Goal: Information Seeking & Learning: Learn about a topic

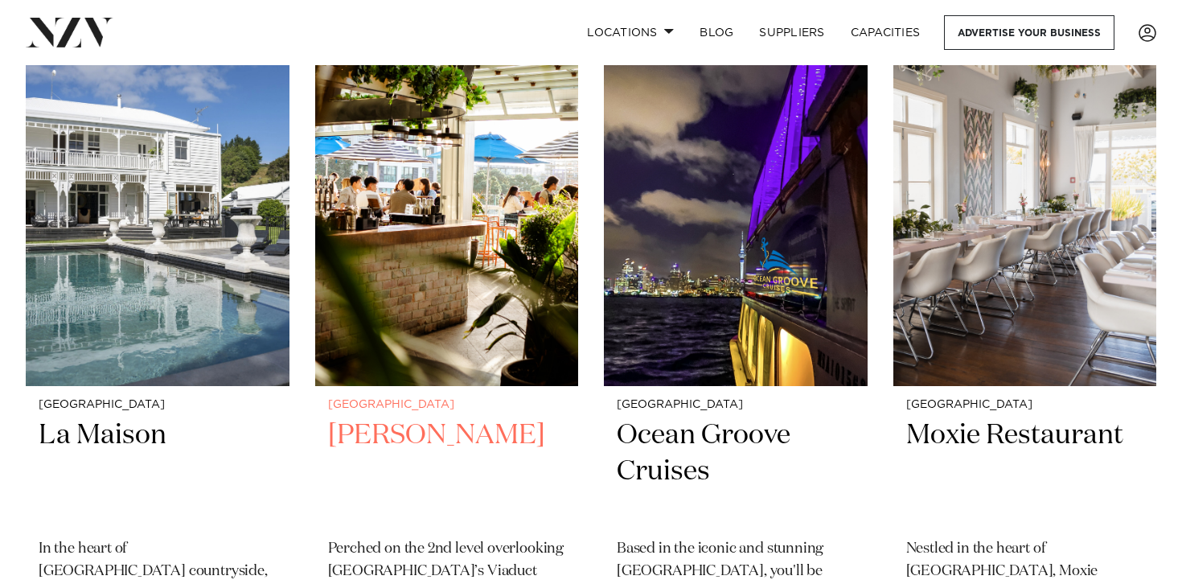
scroll to position [6980, 0]
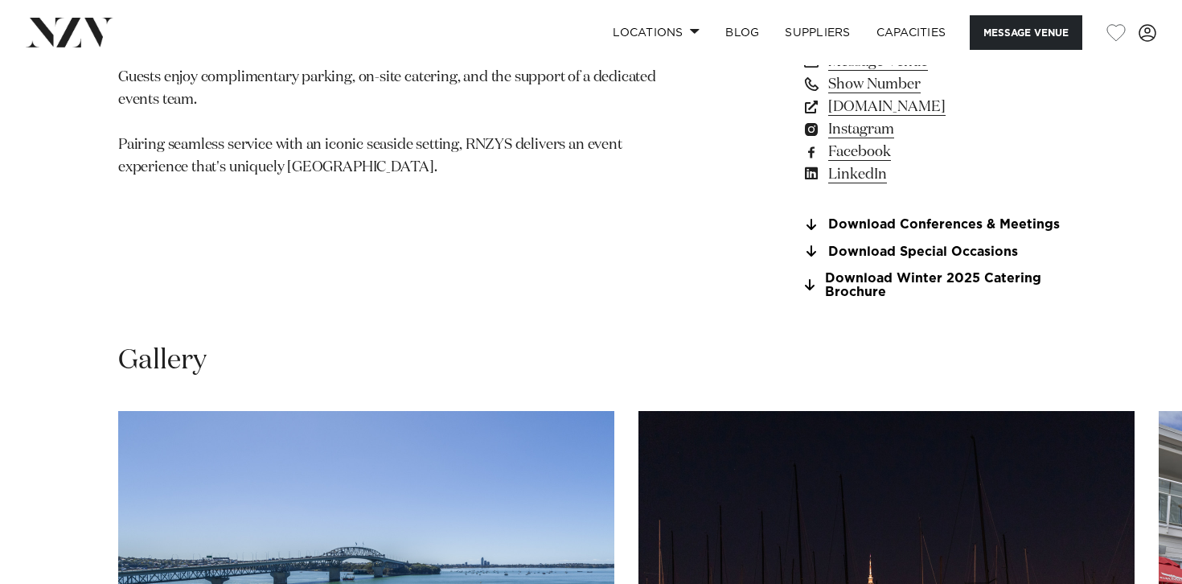
scroll to position [1619, 0]
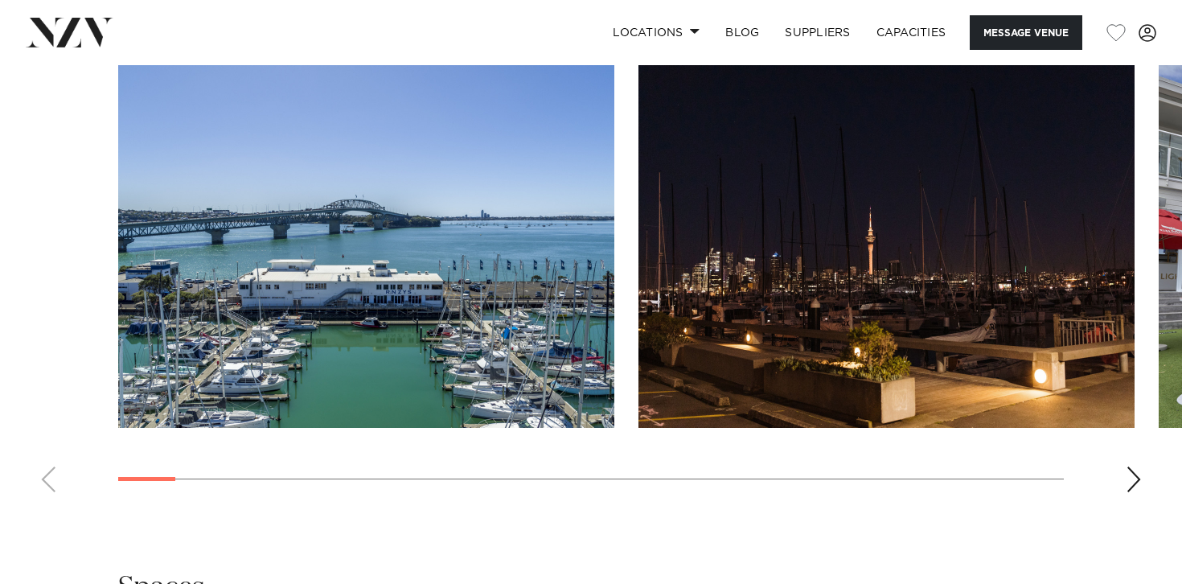
click at [1137, 474] on div "Next slide" at bounding box center [1134, 479] width 16 height 26
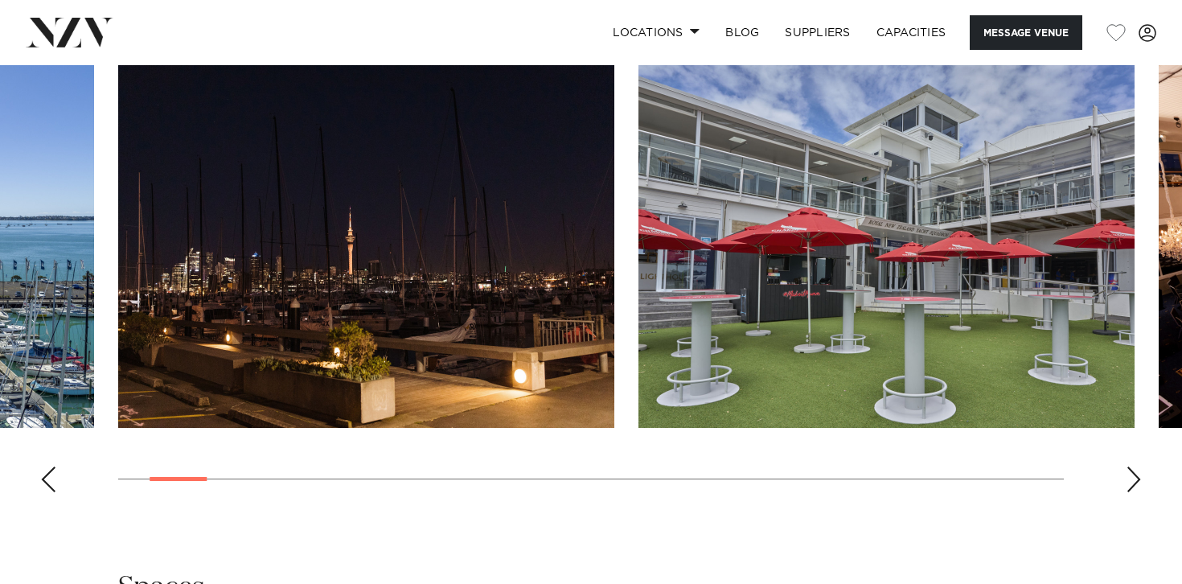
click at [1134, 474] on div "Next slide" at bounding box center [1134, 479] width 16 height 26
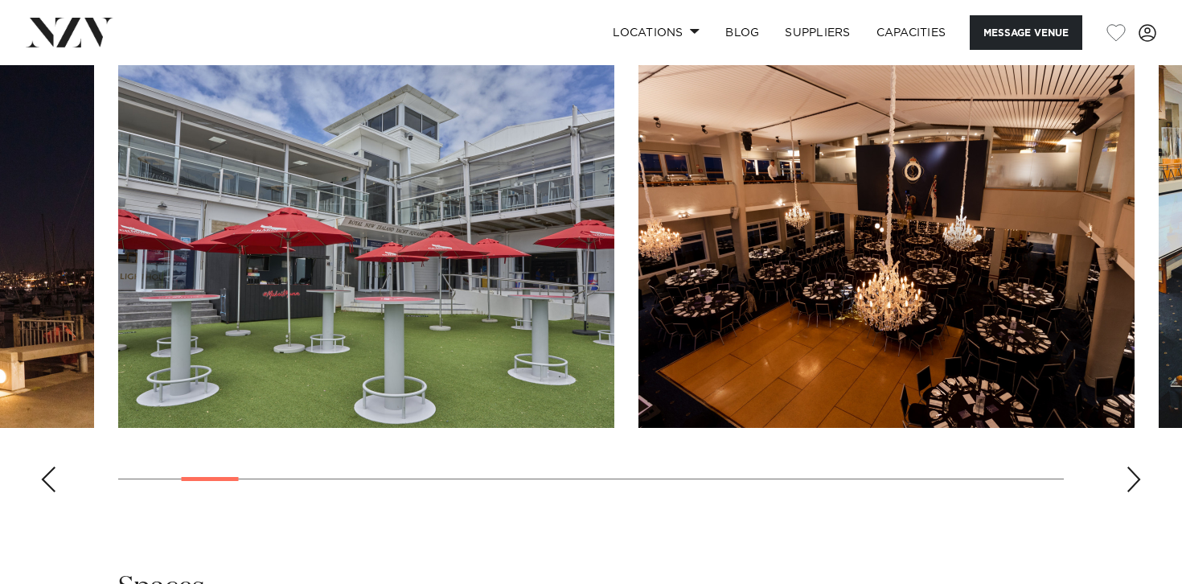
click at [1134, 474] on div "Next slide" at bounding box center [1134, 479] width 16 height 26
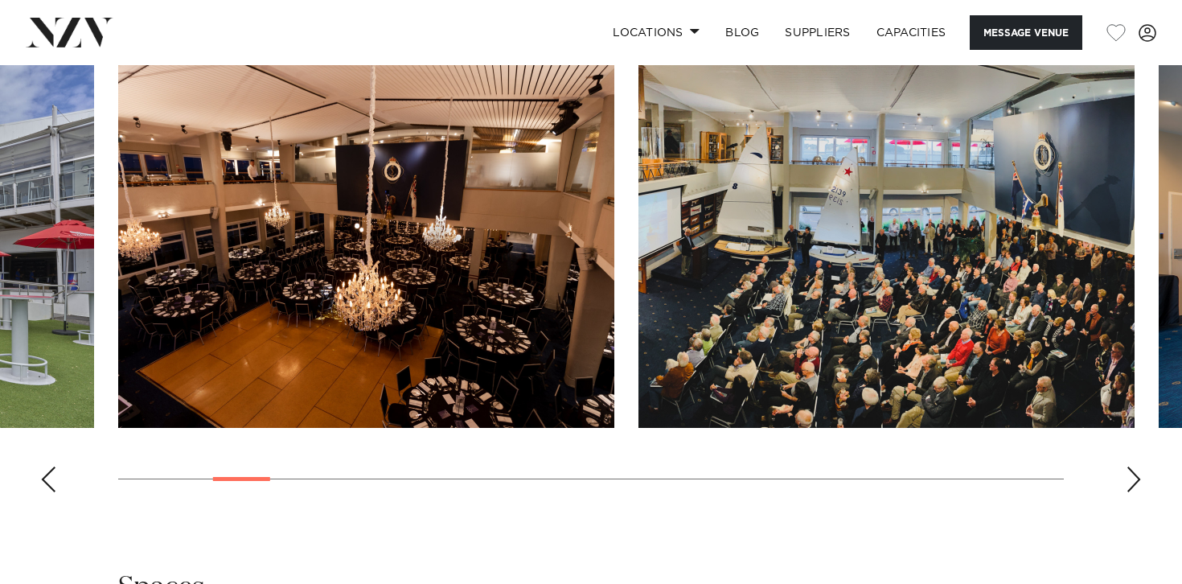
click at [1134, 474] on div "Next slide" at bounding box center [1134, 479] width 16 height 26
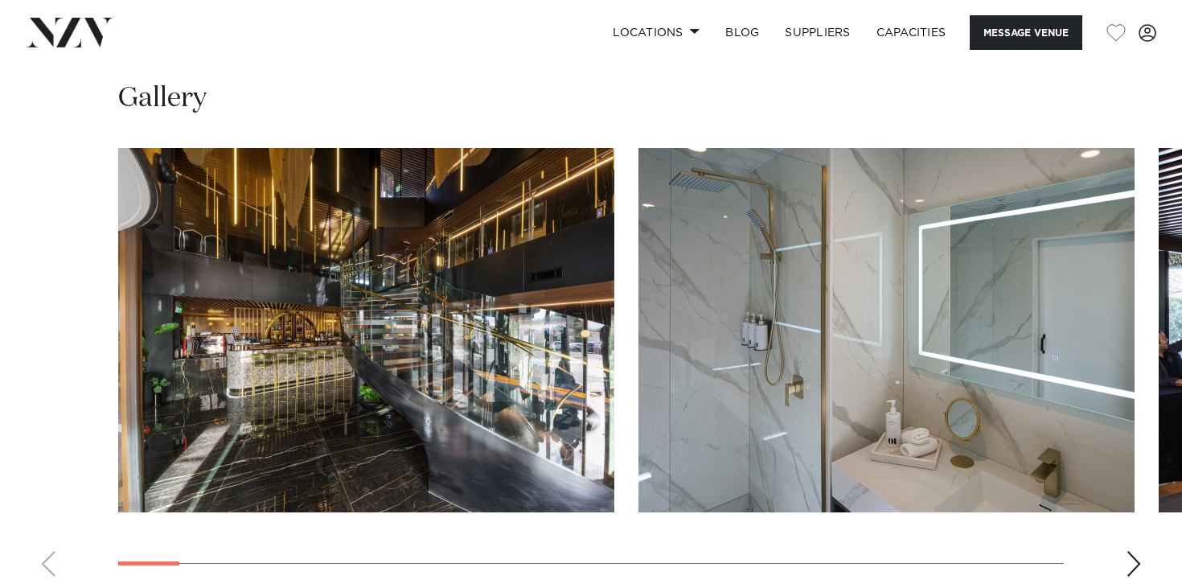
scroll to position [1725, 0]
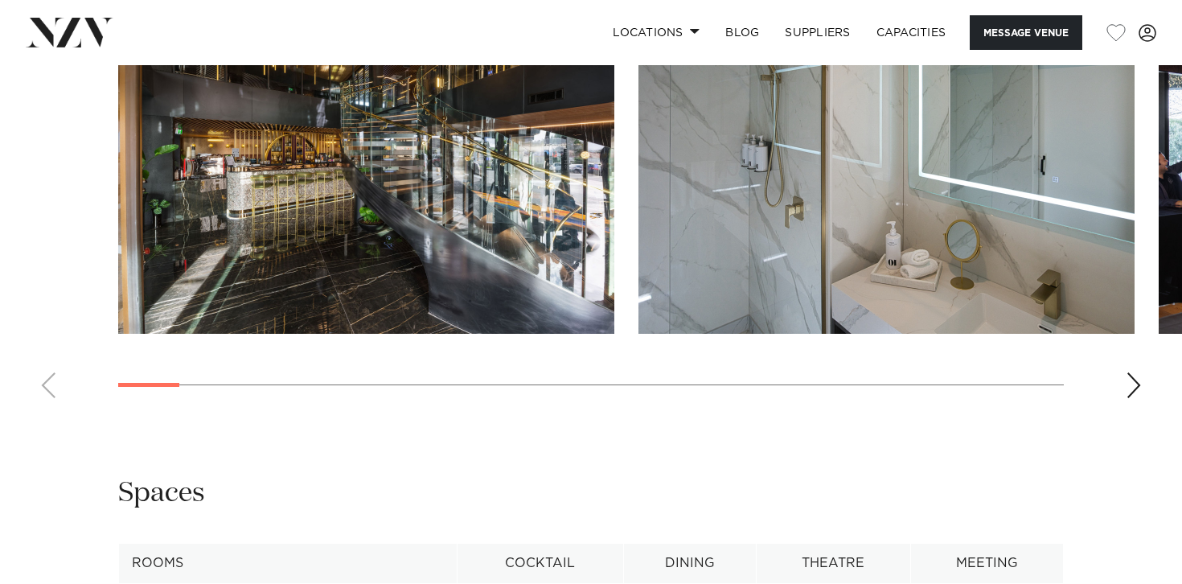
click at [1127, 398] on div "Next slide" at bounding box center [1134, 385] width 16 height 26
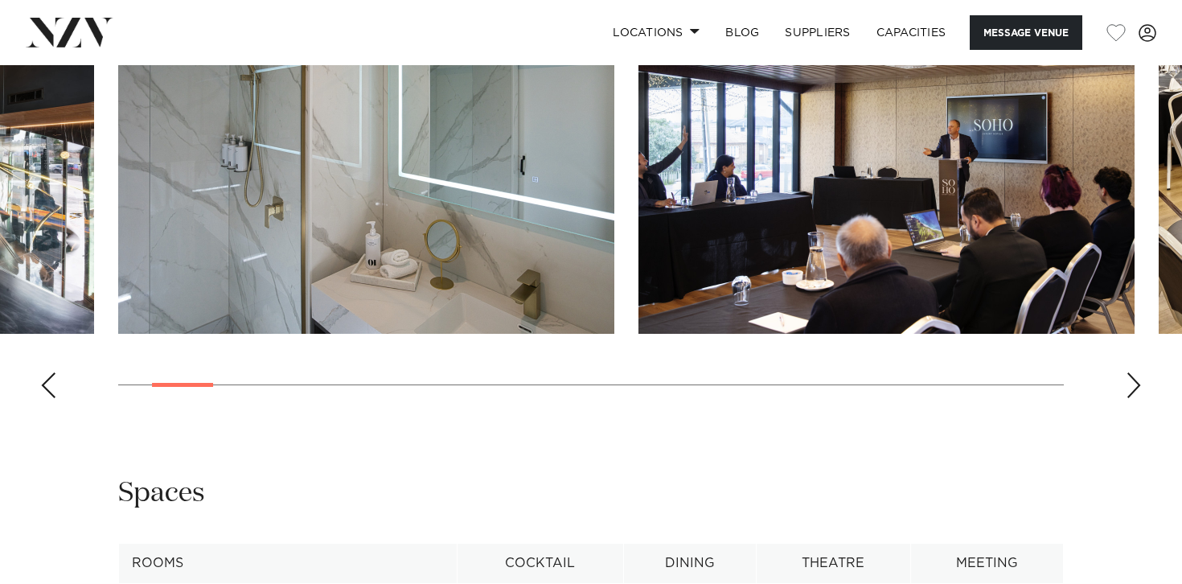
click at [1127, 398] on div "Next slide" at bounding box center [1134, 385] width 16 height 26
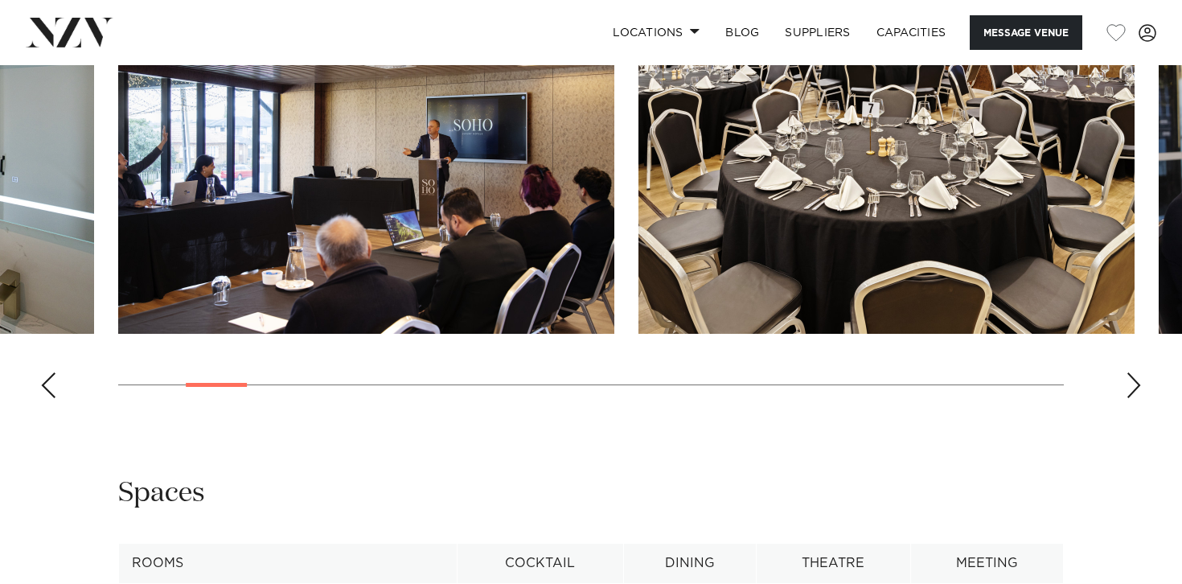
click at [1127, 398] on div "Next slide" at bounding box center [1134, 385] width 16 height 26
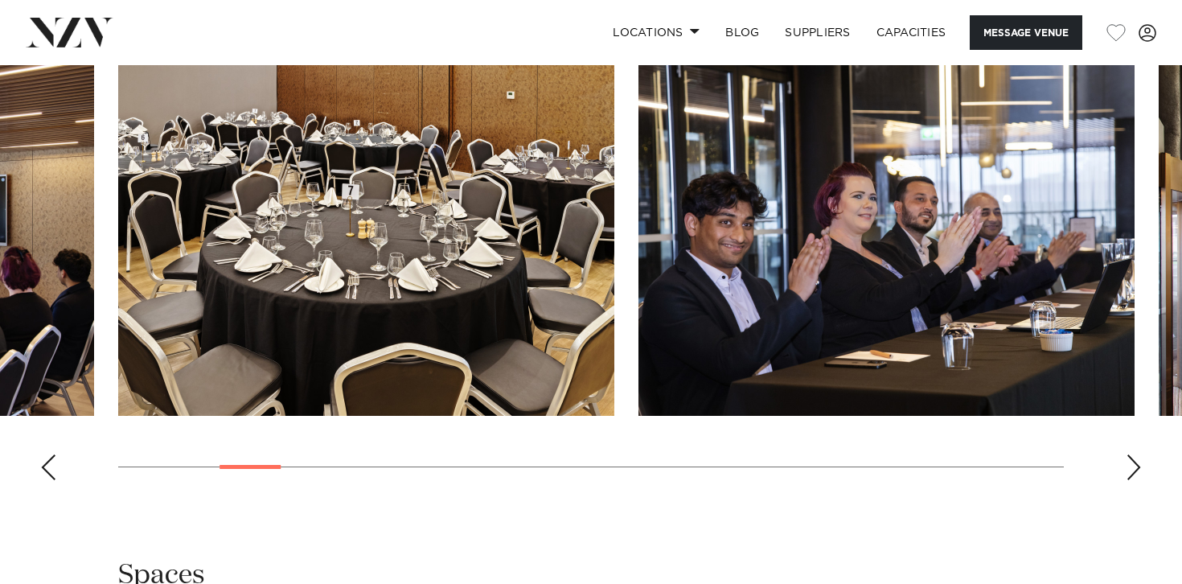
scroll to position [1625, 0]
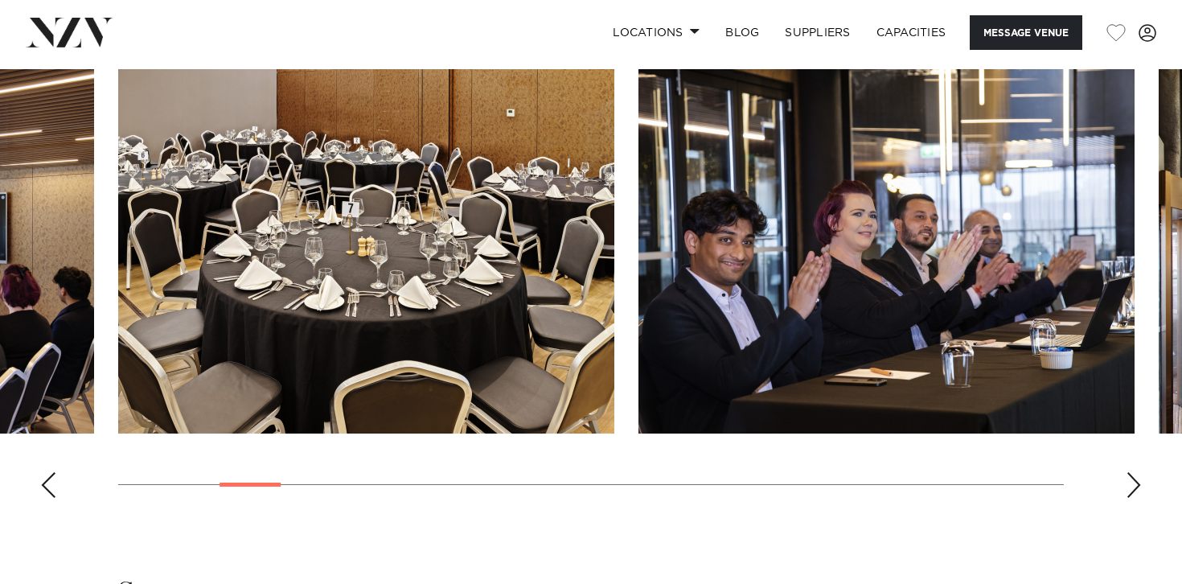
click at [1139, 491] on div "Next slide" at bounding box center [1134, 485] width 16 height 26
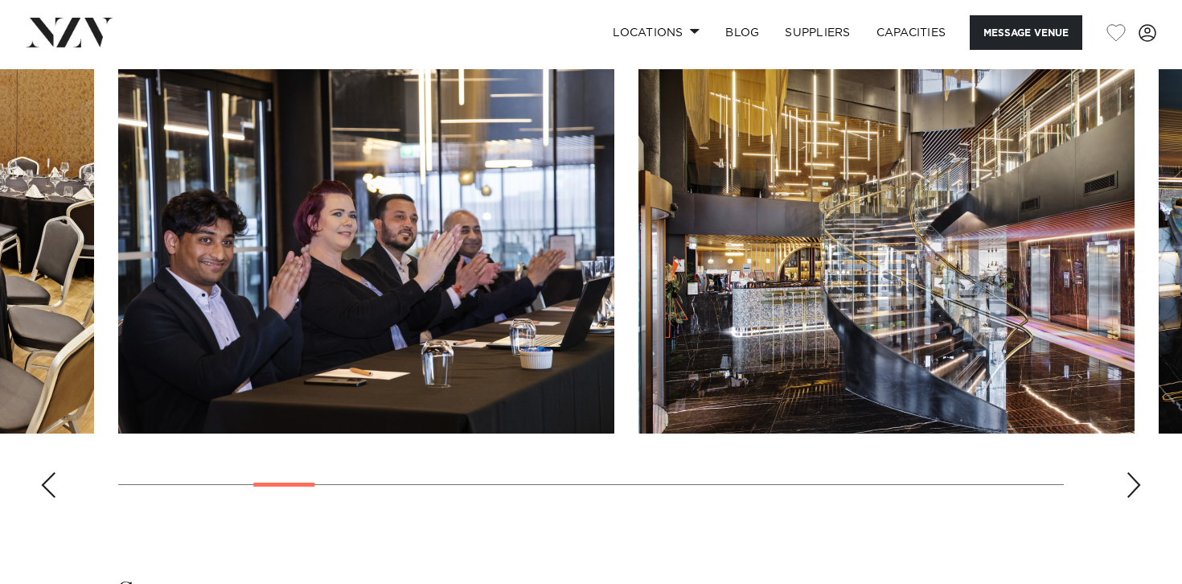
click at [1139, 491] on div "Next slide" at bounding box center [1134, 485] width 16 height 26
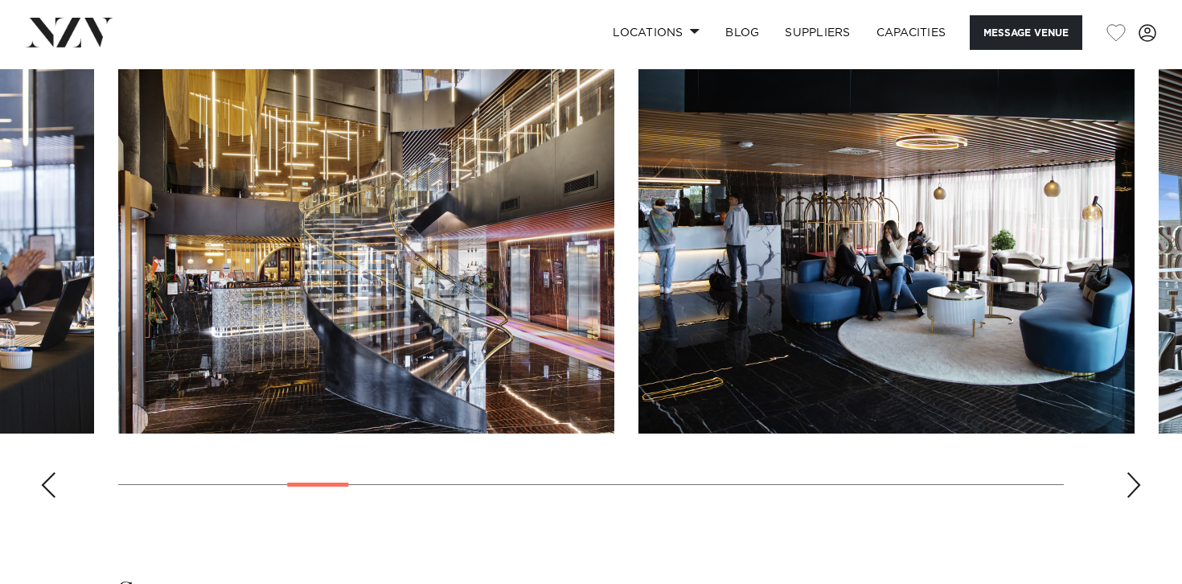
click at [1139, 491] on div "Next slide" at bounding box center [1134, 485] width 16 height 26
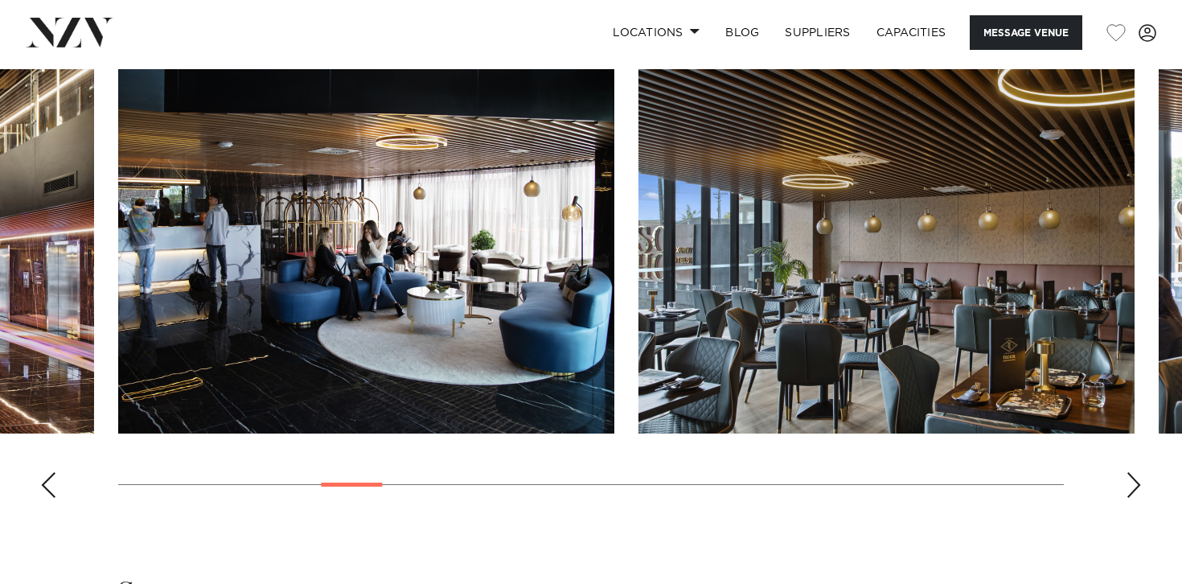
click at [1139, 491] on div "Next slide" at bounding box center [1134, 485] width 16 height 26
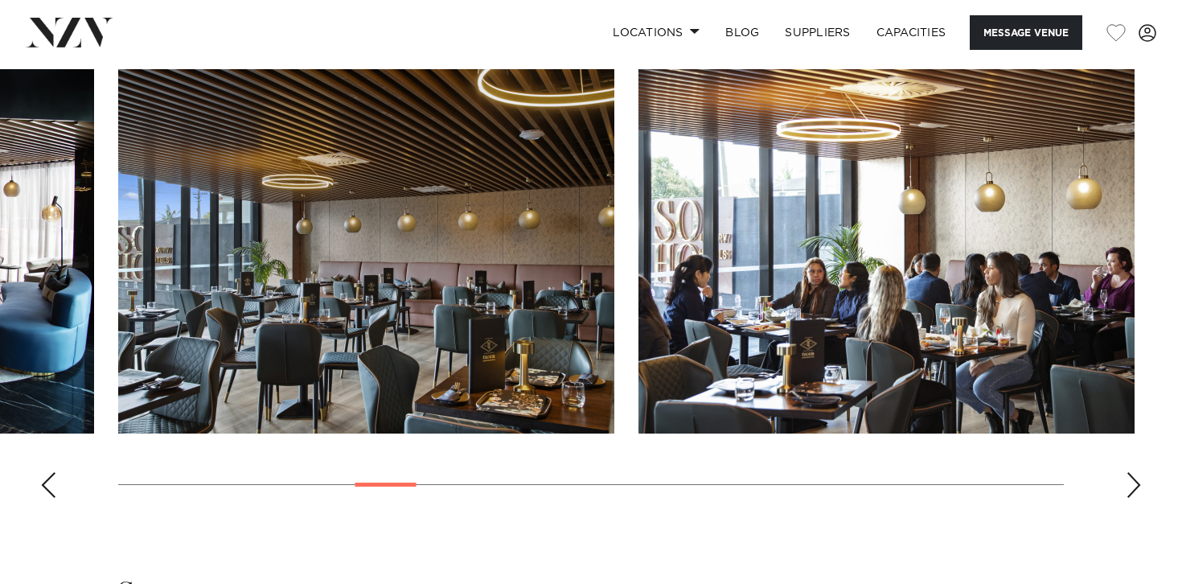
click at [1139, 491] on div "Next slide" at bounding box center [1134, 485] width 16 height 26
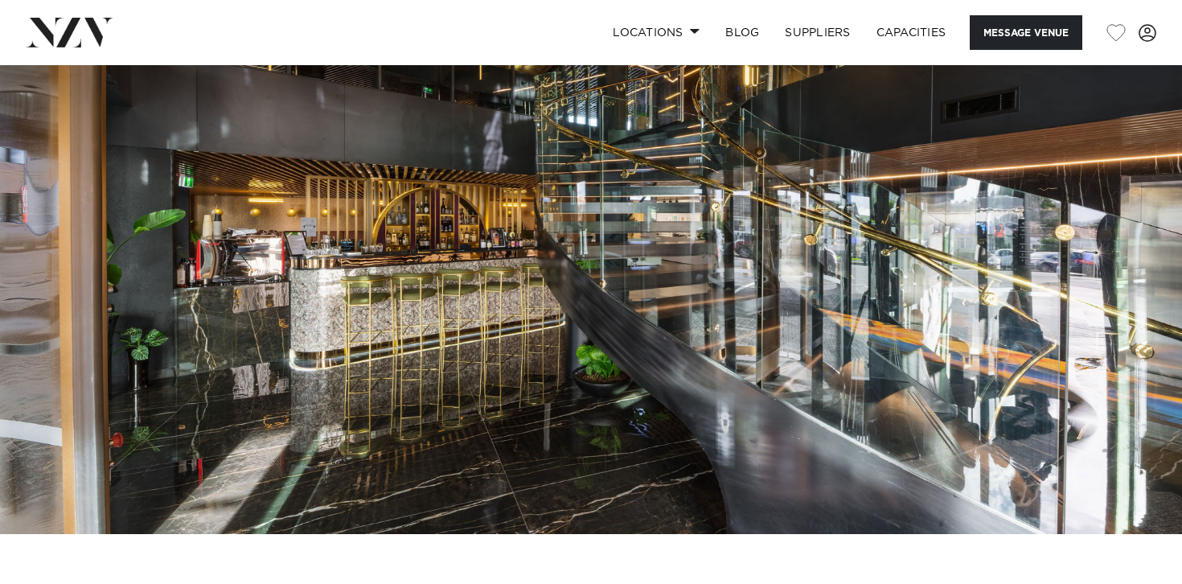
scroll to position [0, 0]
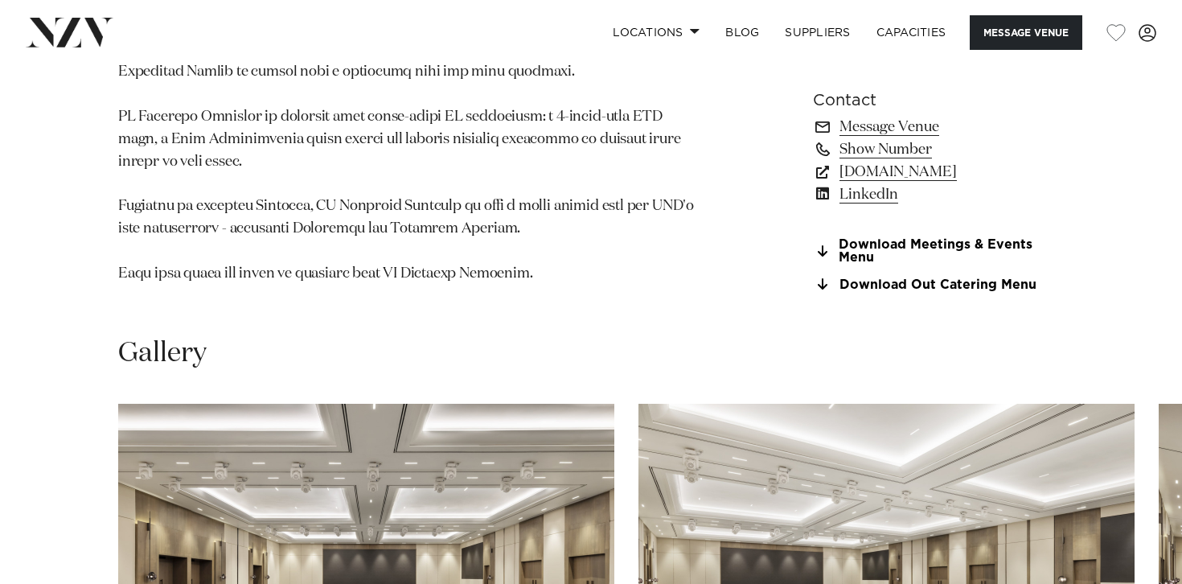
scroll to position [1270, 0]
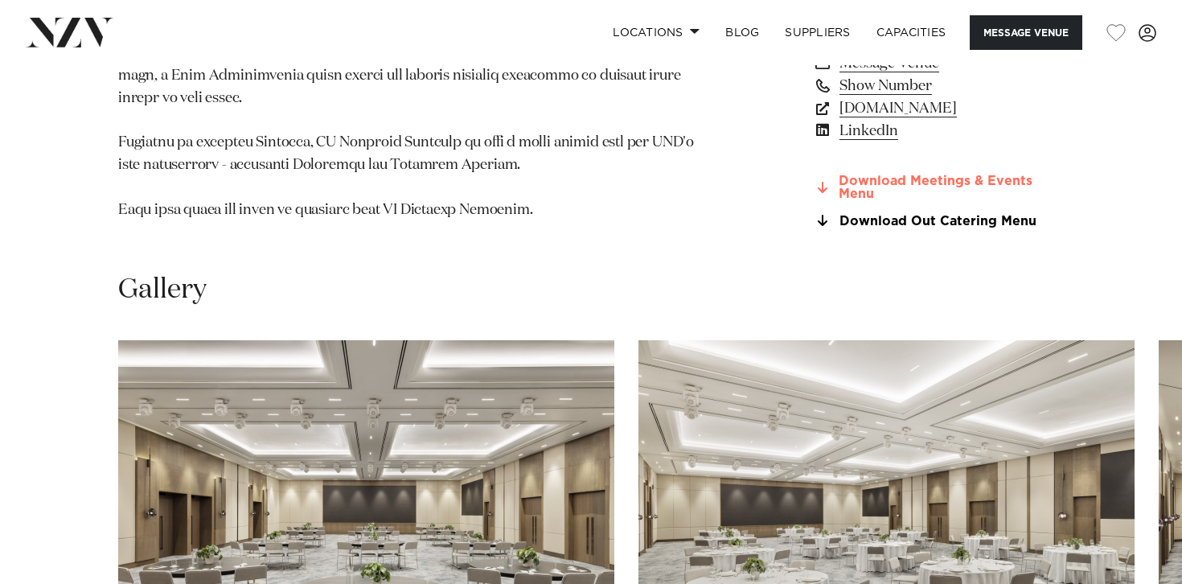
click at [818, 187] on icon at bounding box center [823, 187] width 10 height 13
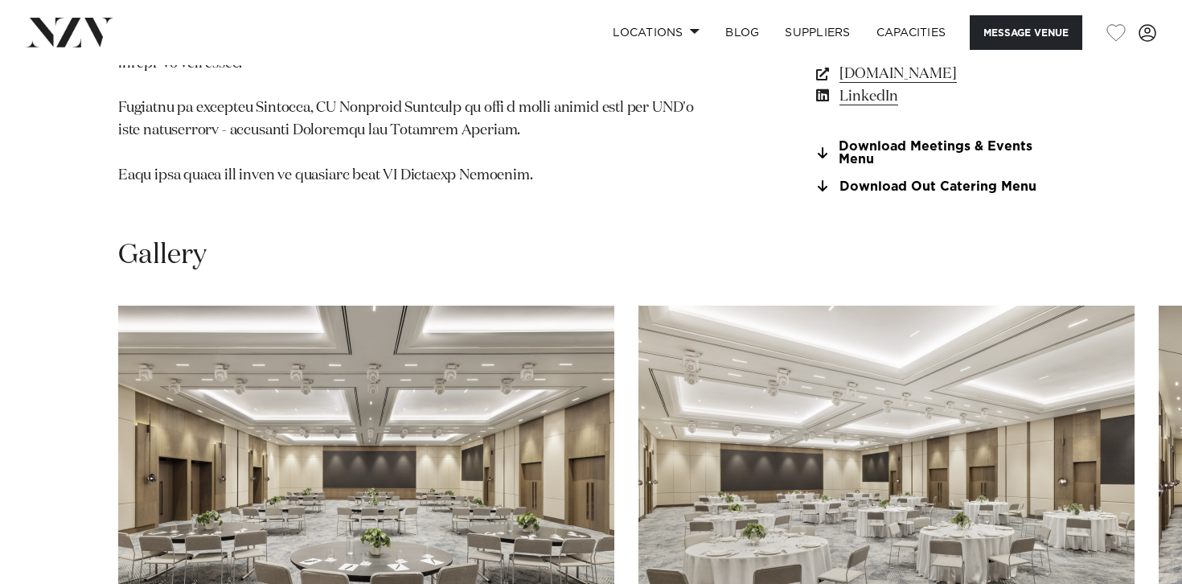
scroll to position [1307, 0]
